Goal: Task Accomplishment & Management: Manage account settings

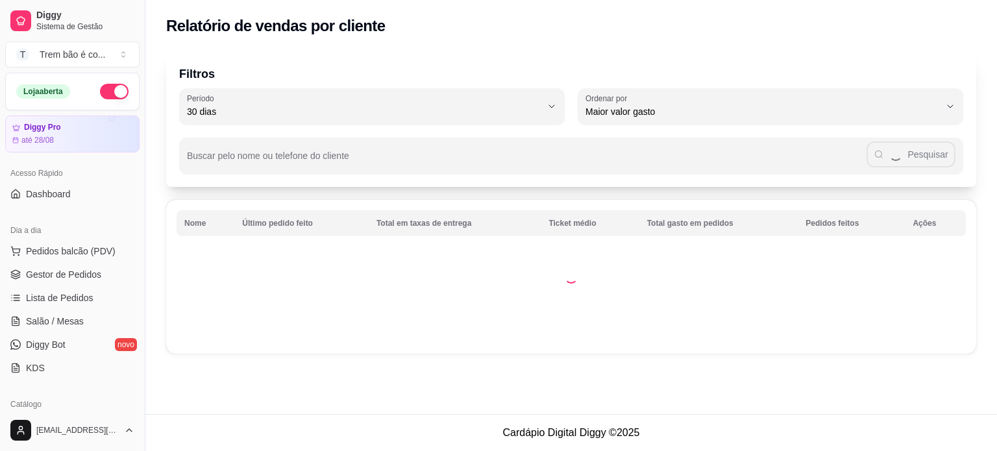
select select "30"
select select "HIGHEST_TOTAL_SPENT_WITH_ORDERS"
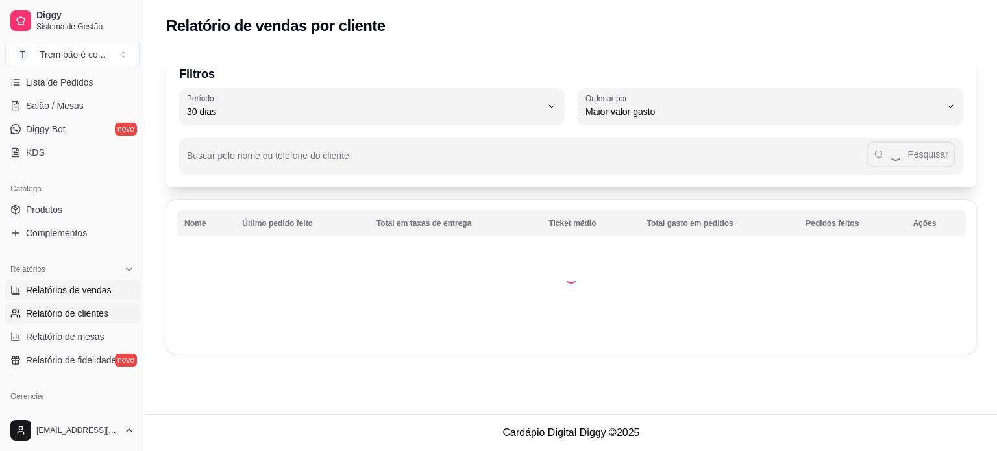
click at [75, 293] on span "Relatórios de vendas" at bounding box center [69, 290] width 86 height 13
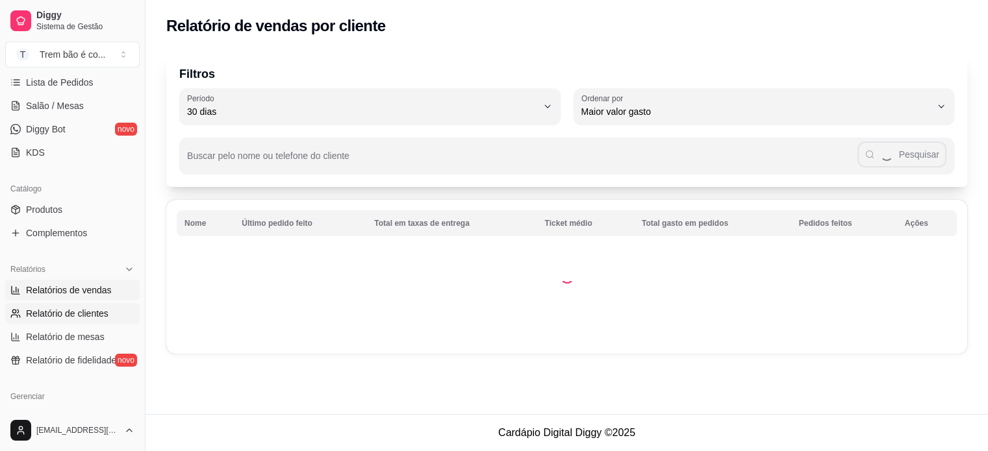
select select "ALL"
select select "0"
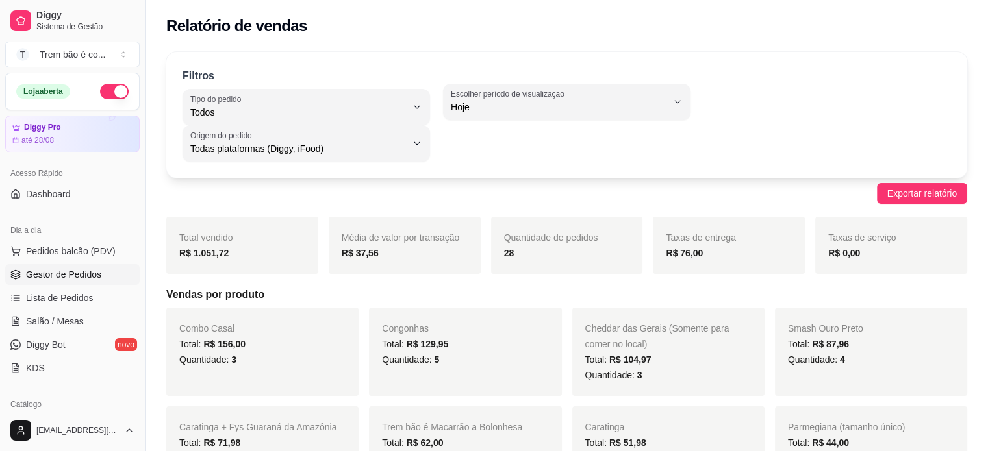
click at [69, 269] on span "Gestor de Pedidos" at bounding box center [63, 274] width 75 height 13
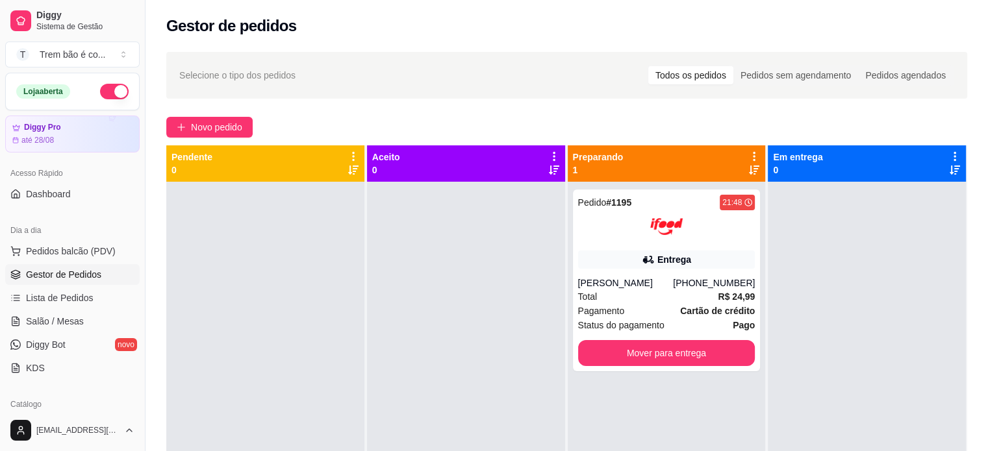
click at [106, 91] on button "button" at bounding box center [114, 92] width 29 height 16
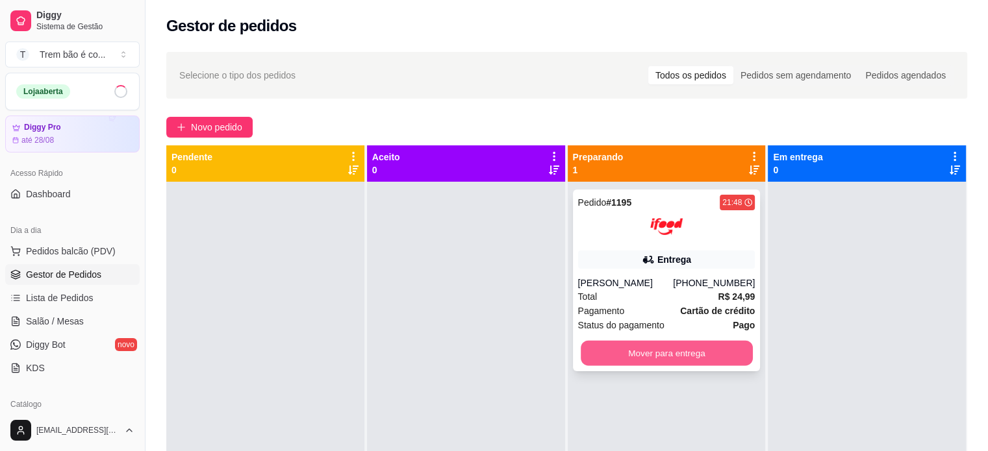
click at [640, 354] on button "Mover para entrega" at bounding box center [666, 353] width 172 height 25
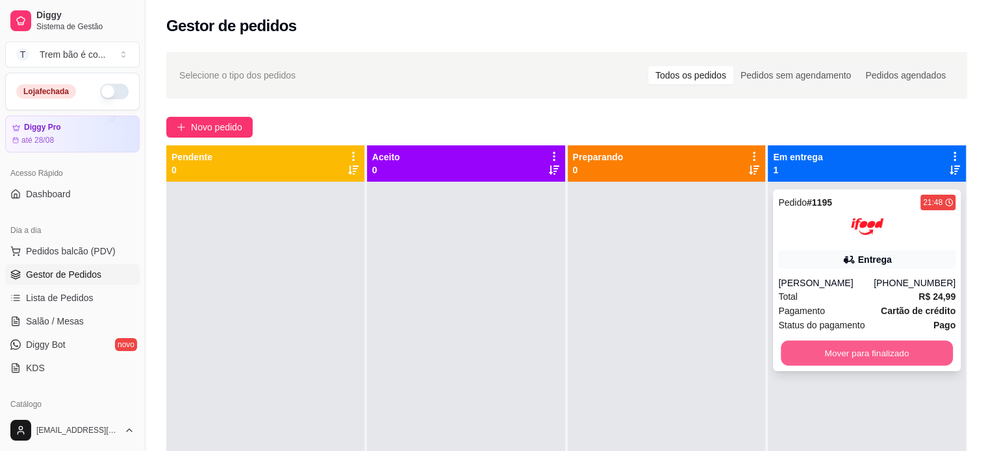
click at [804, 359] on button "Mover para finalizado" at bounding box center [866, 353] width 172 height 25
